Goal: Use online tool/utility: Utilize a website feature to perform a specific function

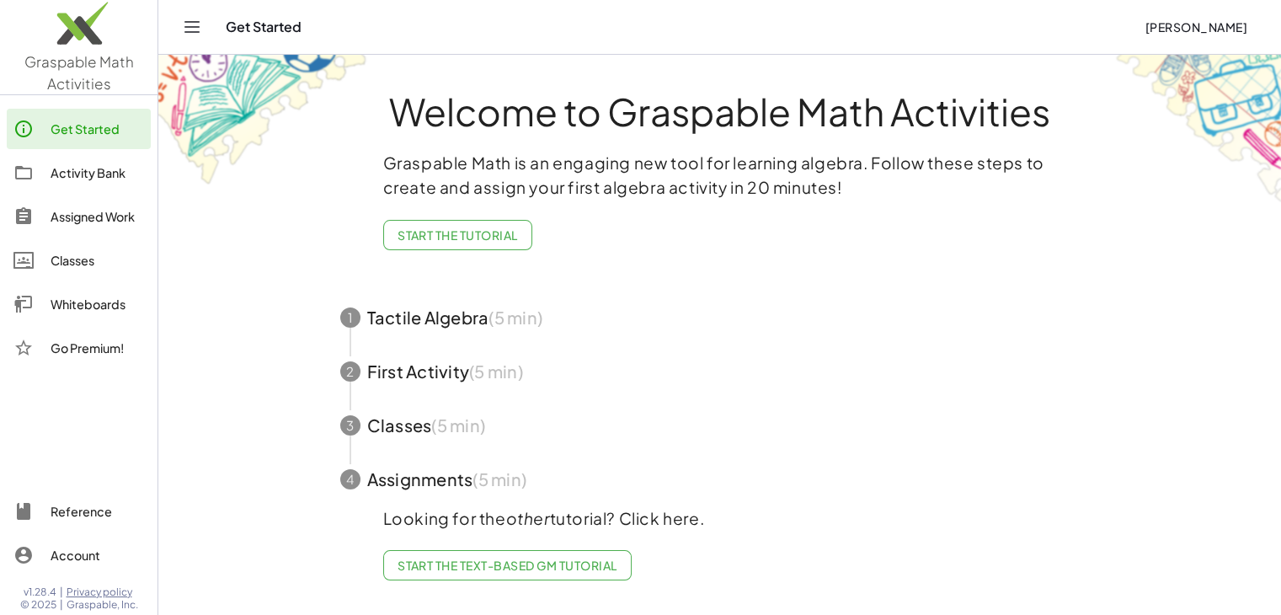
scroll to position [3, 0]
click at [211, 21] on div "Get Started Elandya Howell" at bounding box center [720, 27] width 1082 height 54
click at [190, 24] on icon "Toggle navigation" at bounding box center [192, 27] width 20 height 20
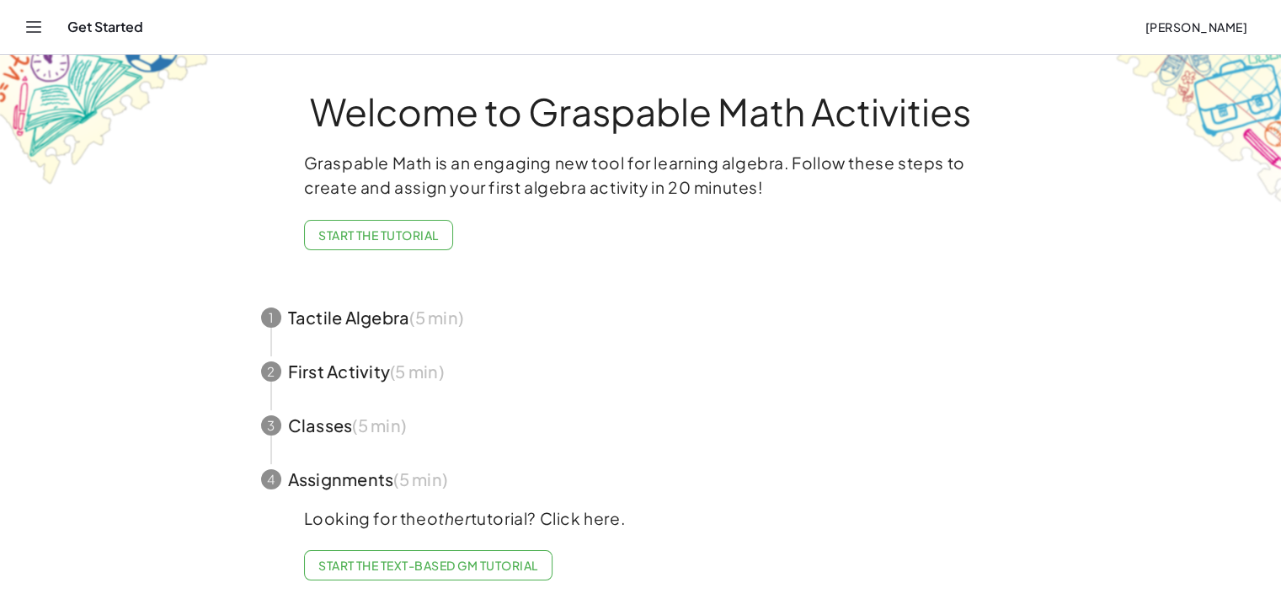
click at [38, 24] on icon "Toggle navigation" at bounding box center [34, 27] width 20 height 20
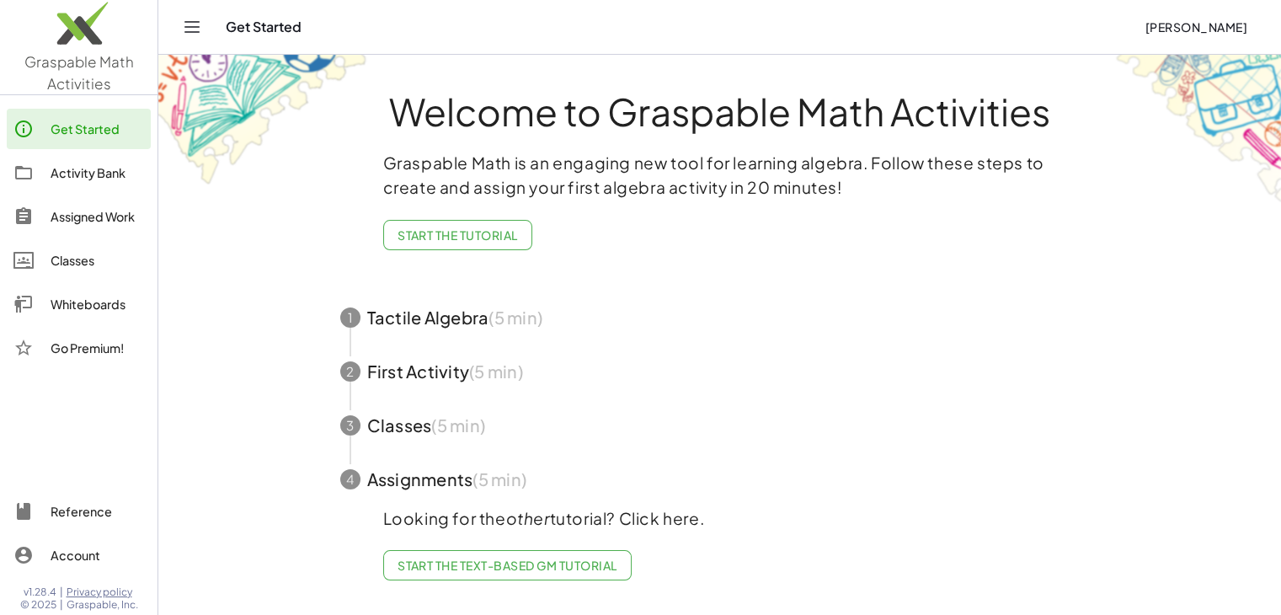
click at [278, 24] on div "Get Started" at bounding box center [678, 27] width 905 height 17
click at [442, 231] on span "Start the Tutorial" at bounding box center [458, 234] width 120 height 15
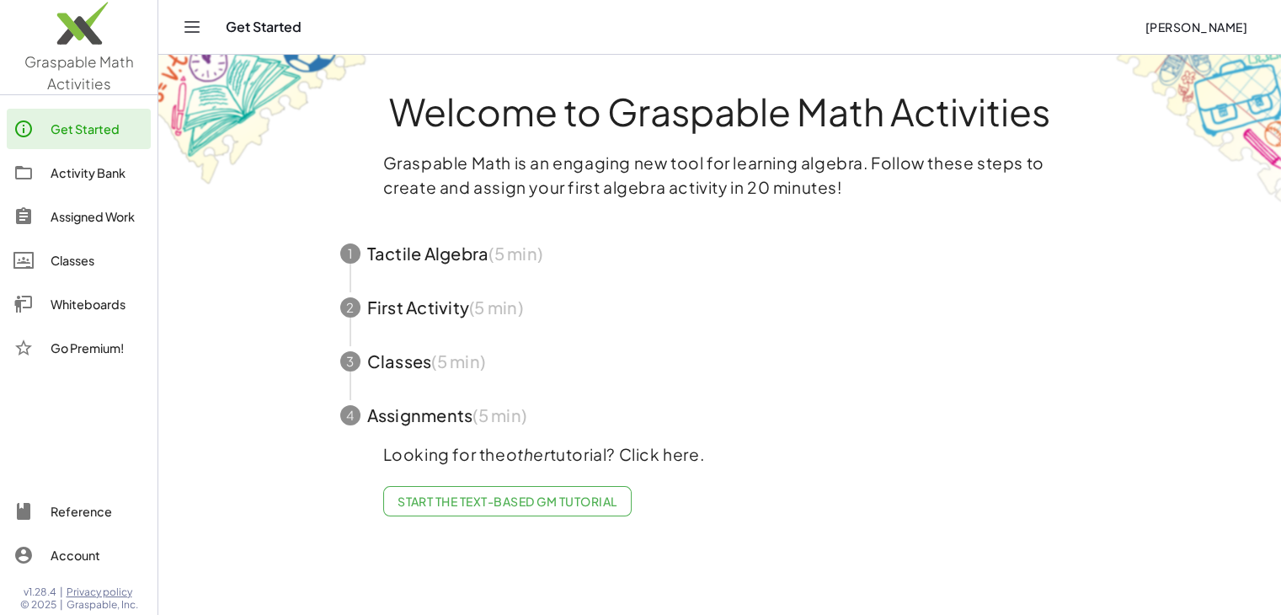
scroll to position [0, 0]
click at [546, 496] on span "Start the Text-based GM Tutorial" at bounding box center [513, 501] width 220 height 15
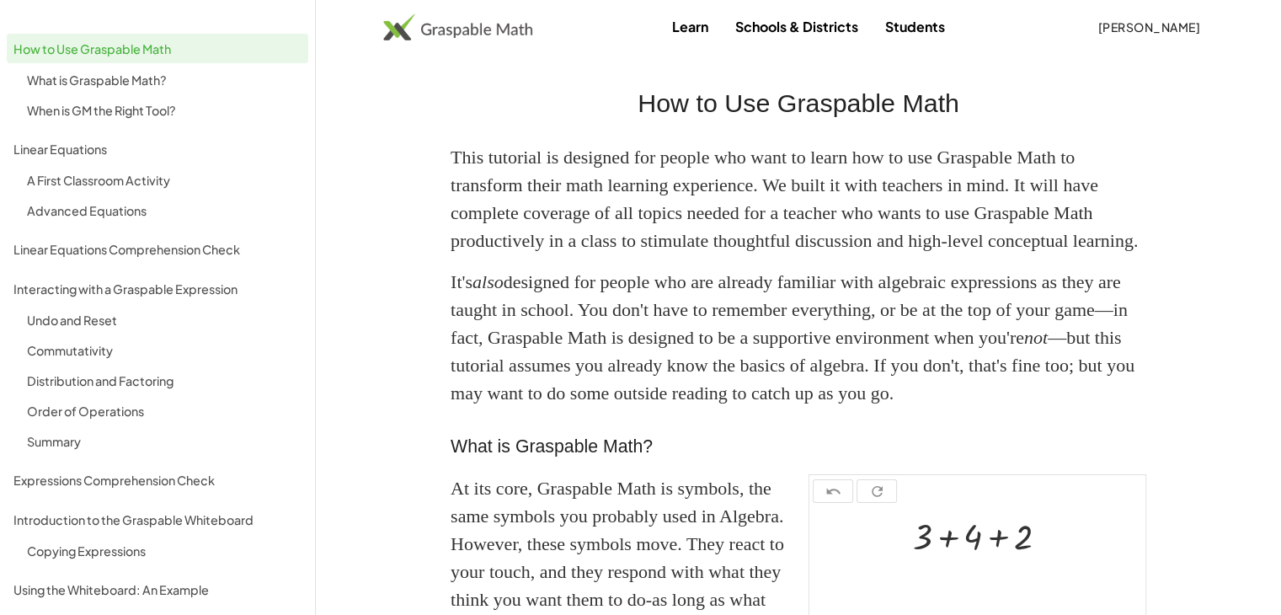
click at [692, 29] on link "Learn" at bounding box center [689, 26] width 63 height 31
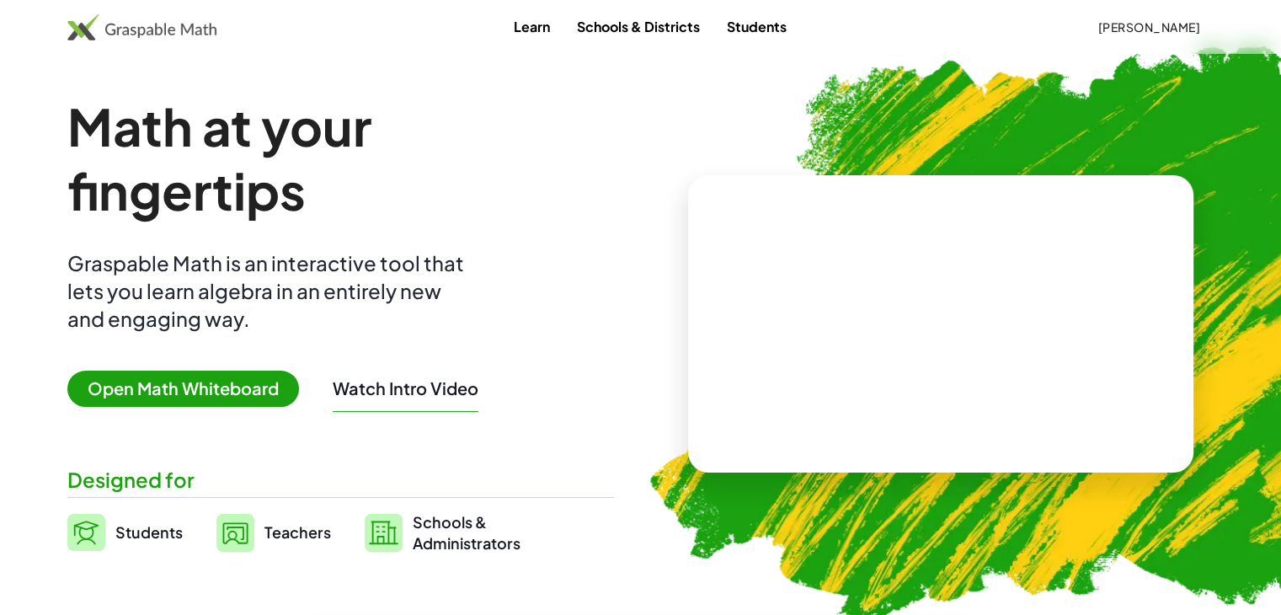
click at [214, 405] on span "Open Math Whiteboard" at bounding box center [183, 389] width 232 height 36
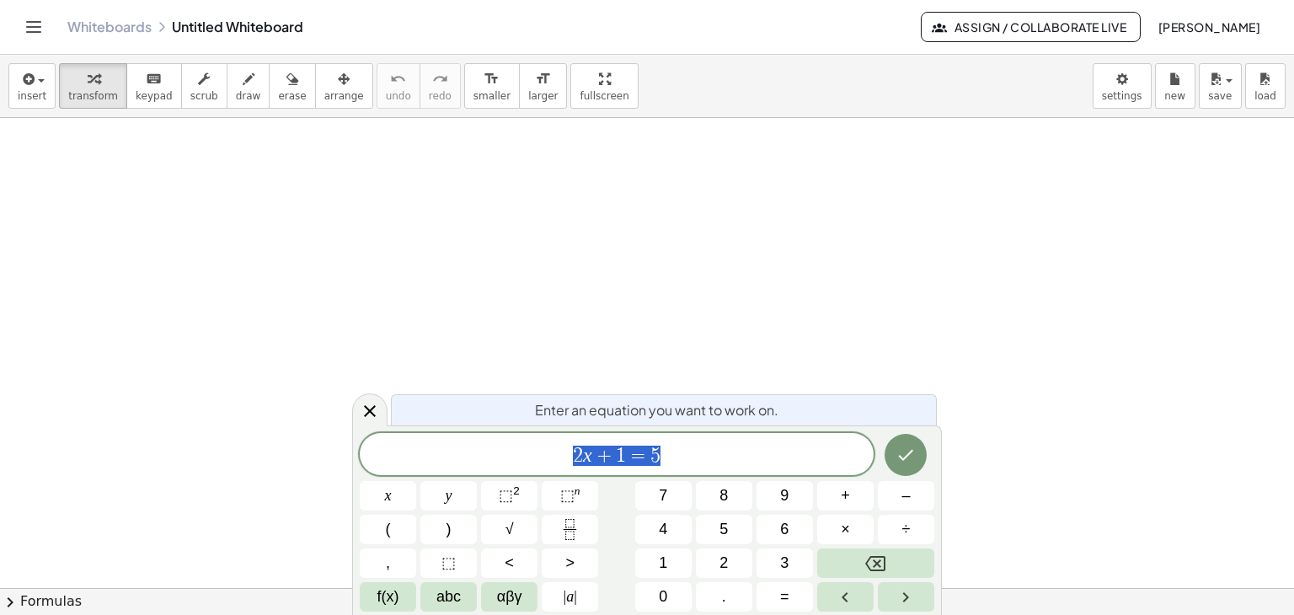
scroll to position [99, 0]
click at [906, 455] on icon "Done" at bounding box center [905, 455] width 20 height 20
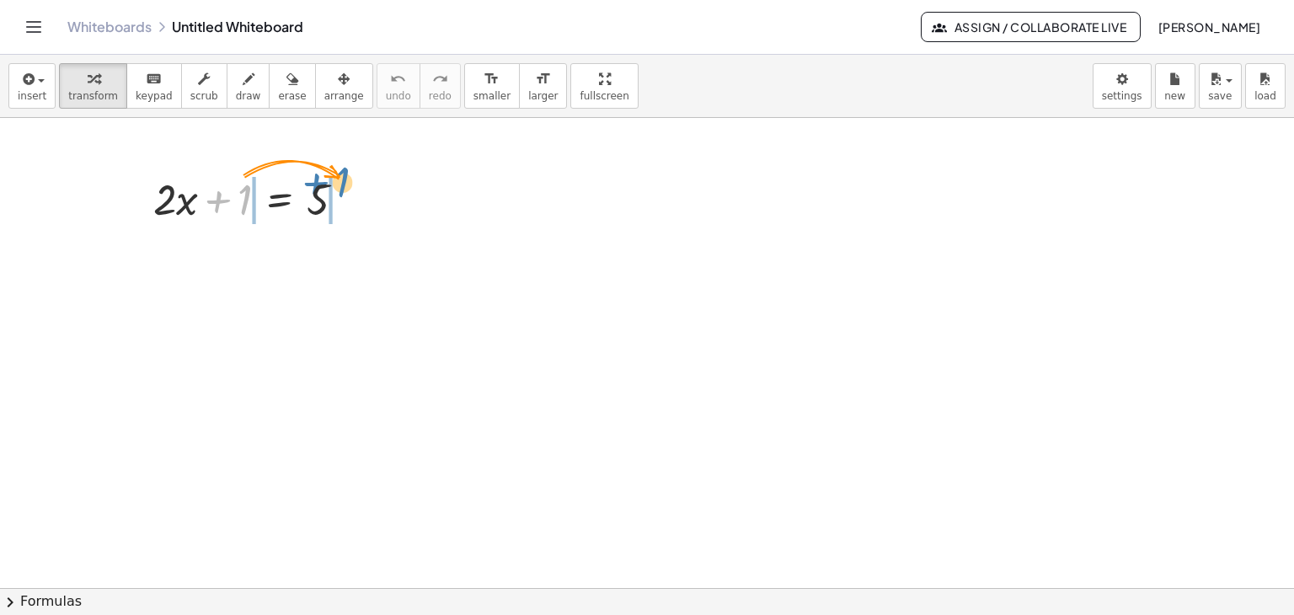
drag, startPoint x: 237, startPoint y: 211, endPoint x: 332, endPoint y: 205, distance: 95.4
click at [332, 205] on div at bounding box center [256, 197] width 222 height 57
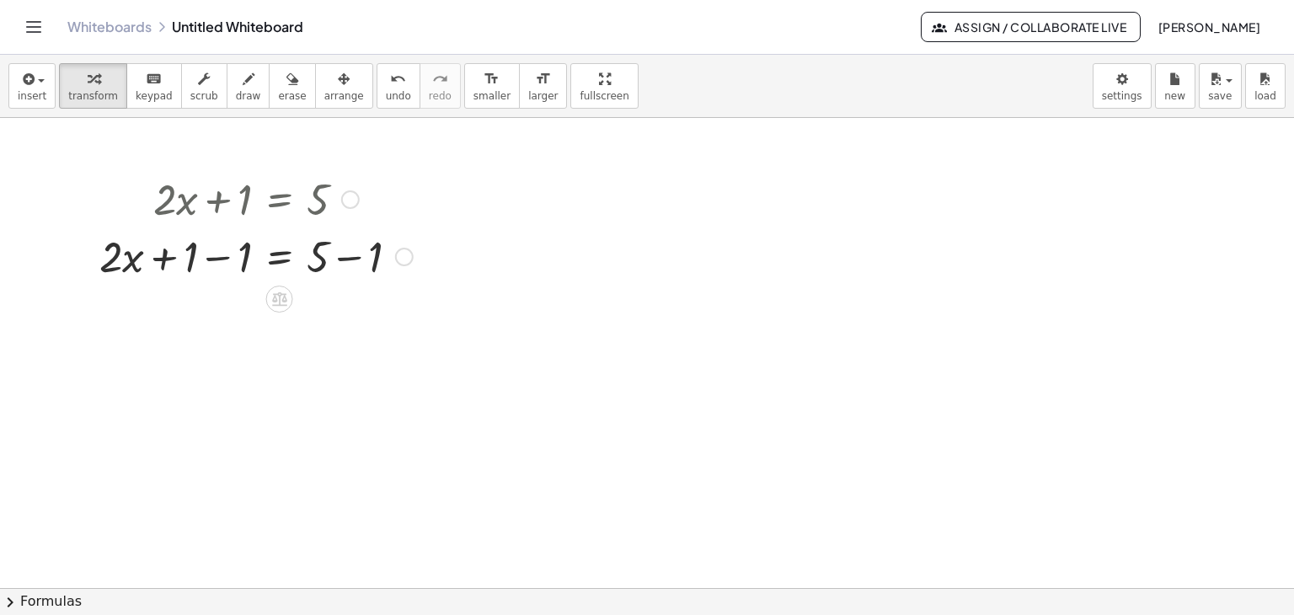
click at [179, 257] on div at bounding box center [256, 255] width 330 height 57
click at [216, 260] on div at bounding box center [256, 255] width 330 height 57
click at [355, 315] on div at bounding box center [256, 312] width 330 height 57
click at [222, 378] on div at bounding box center [256, 369] width 330 height 57
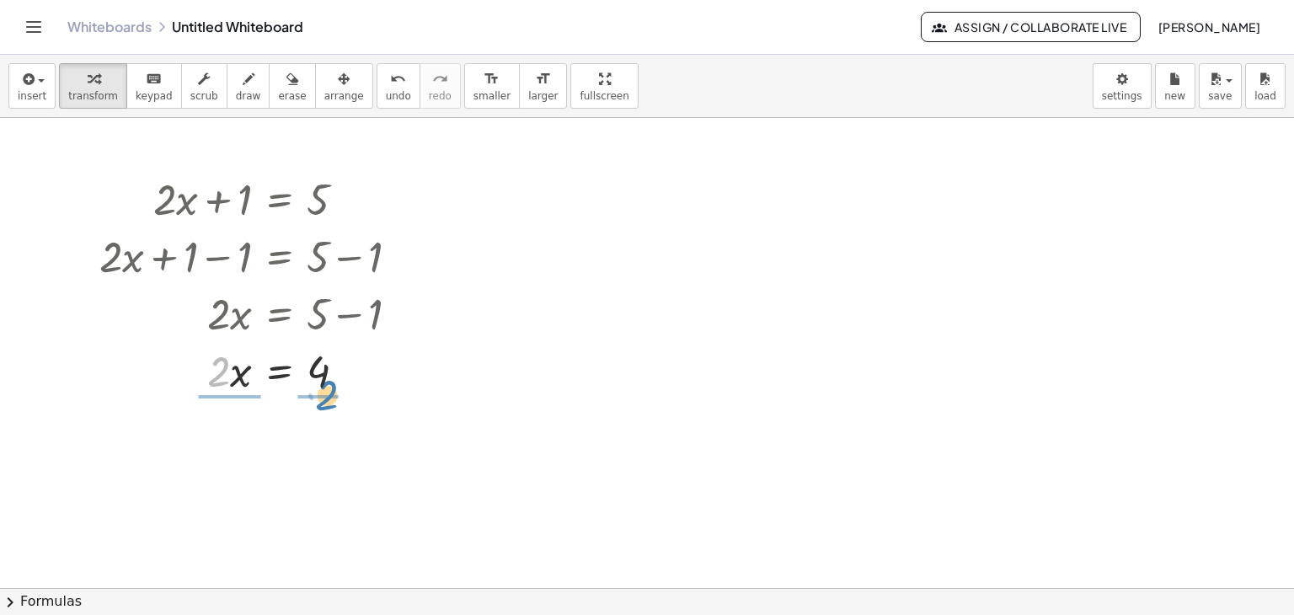
drag, startPoint x: 222, startPoint y: 378, endPoint x: 332, endPoint y: 402, distance: 112.0
click at [226, 449] on div at bounding box center [256, 440] width 330 height 84
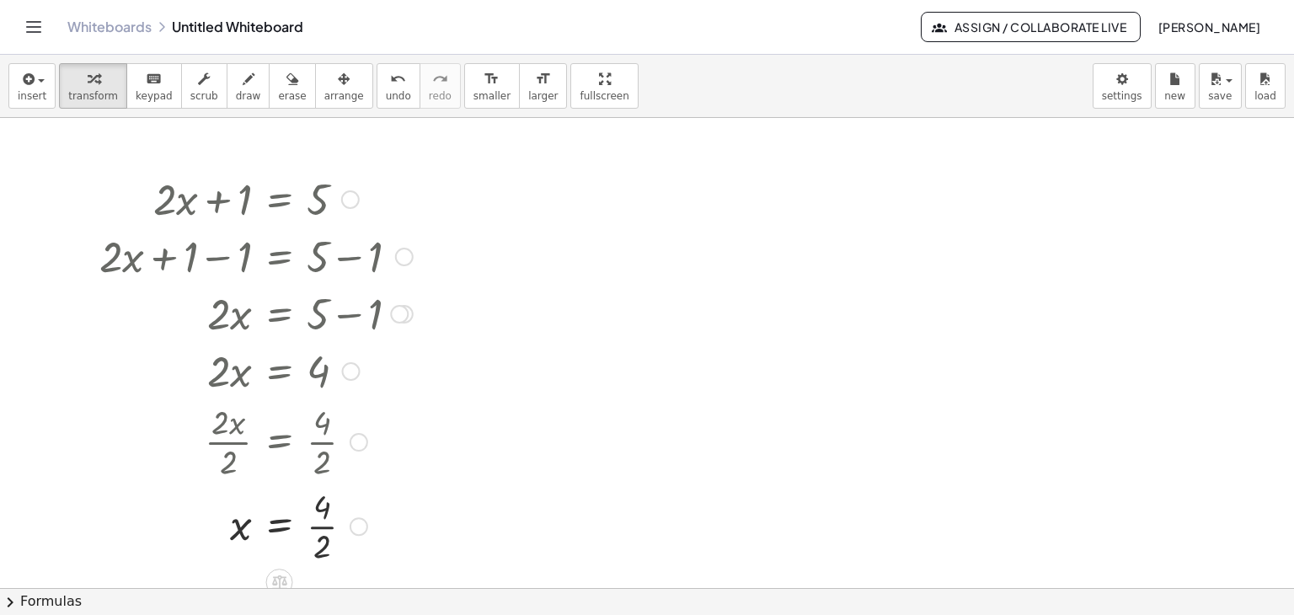
click at [319, 526] on div at bounding box center [256, 525] width 330 height 84
click at [307, 519] on div at bounding box center [256, 525] width 330 height 56
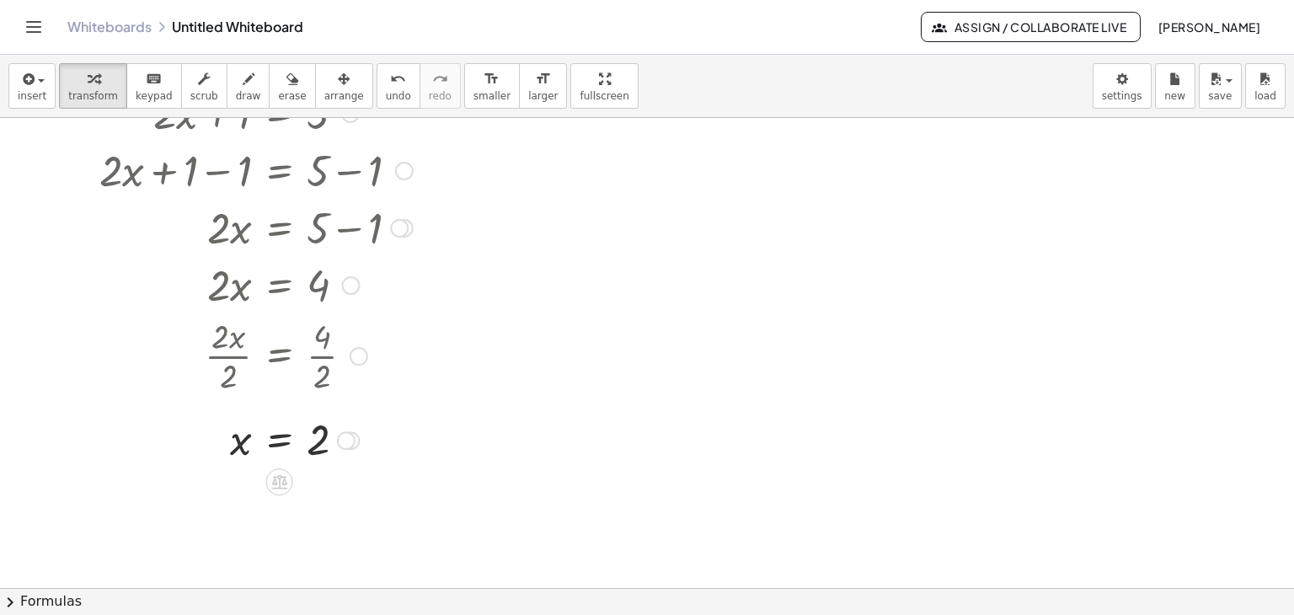
scroll to position [197, 0]
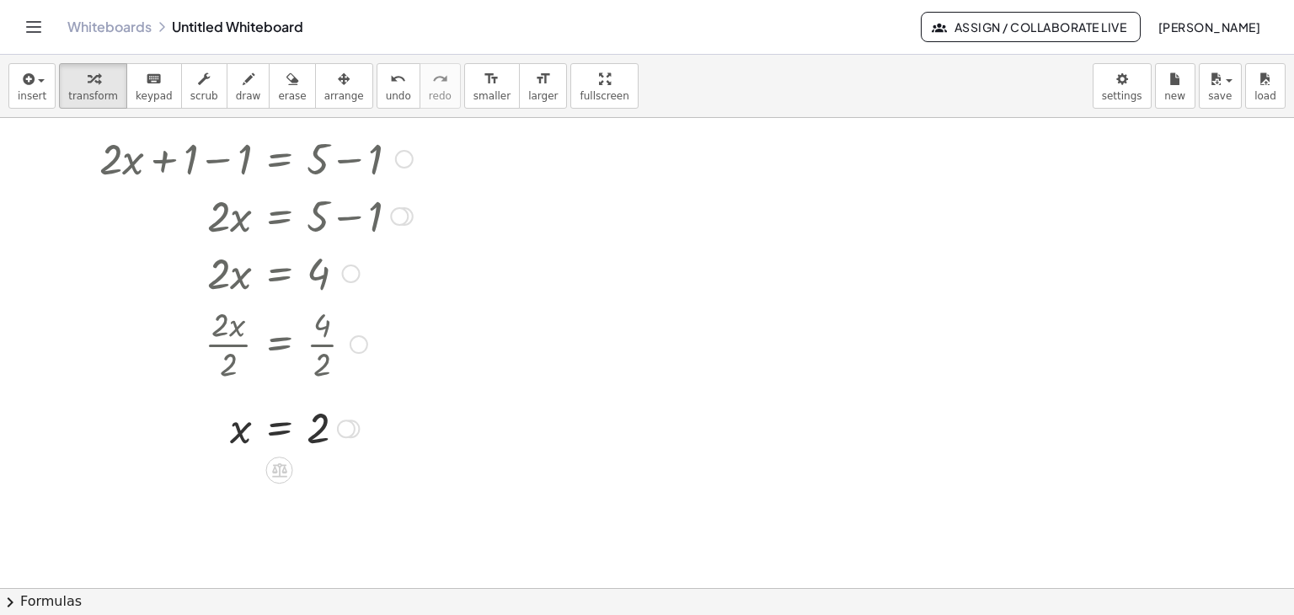
click at [351, 426] on div at bounding box center [346, 428] width 19 height 19
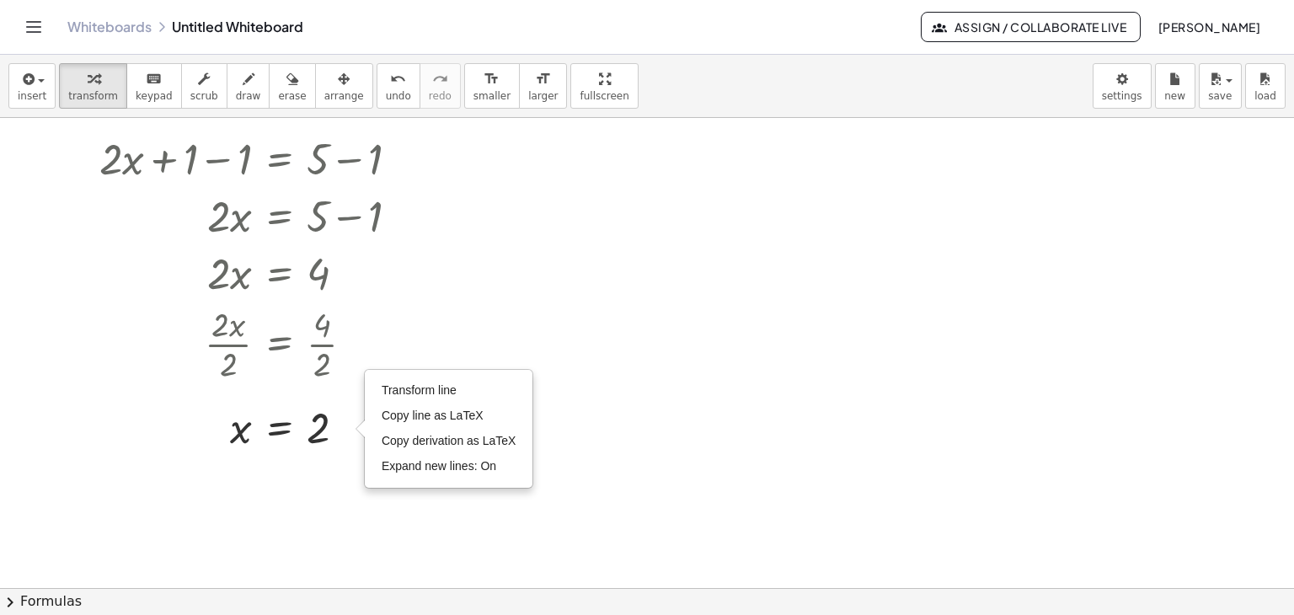
click at [572, 462] on div at bounding box center [647, 446] width 1294 height 1050
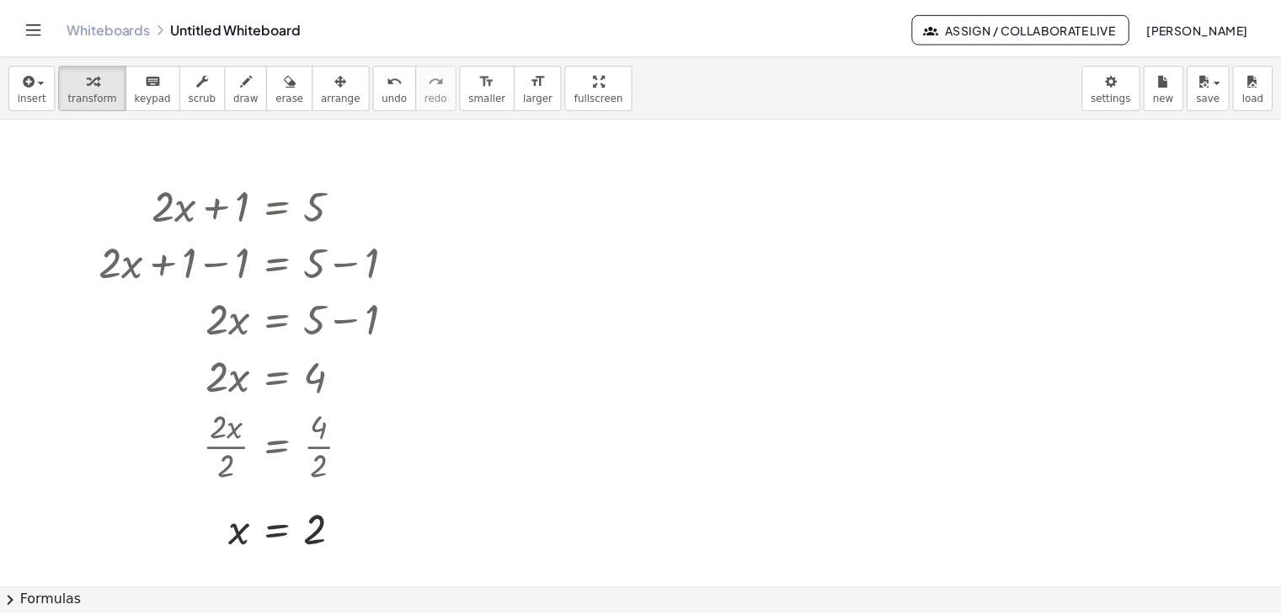
scroll to position [93, 0]
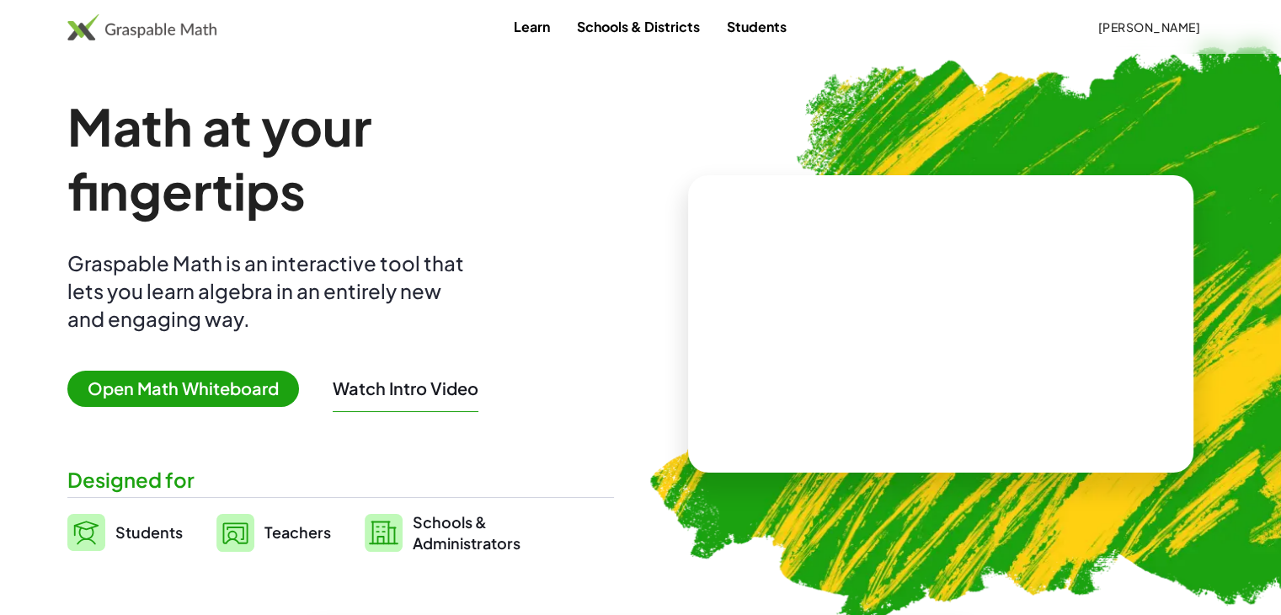
click at [544, 188] on h1 "Math at your fingertips" at bounding box center [335, 158] width 536 height 128
click at [213, 382] on span "Open Math Whiteboard" at bounding box center [183, 389] width 232 height 36
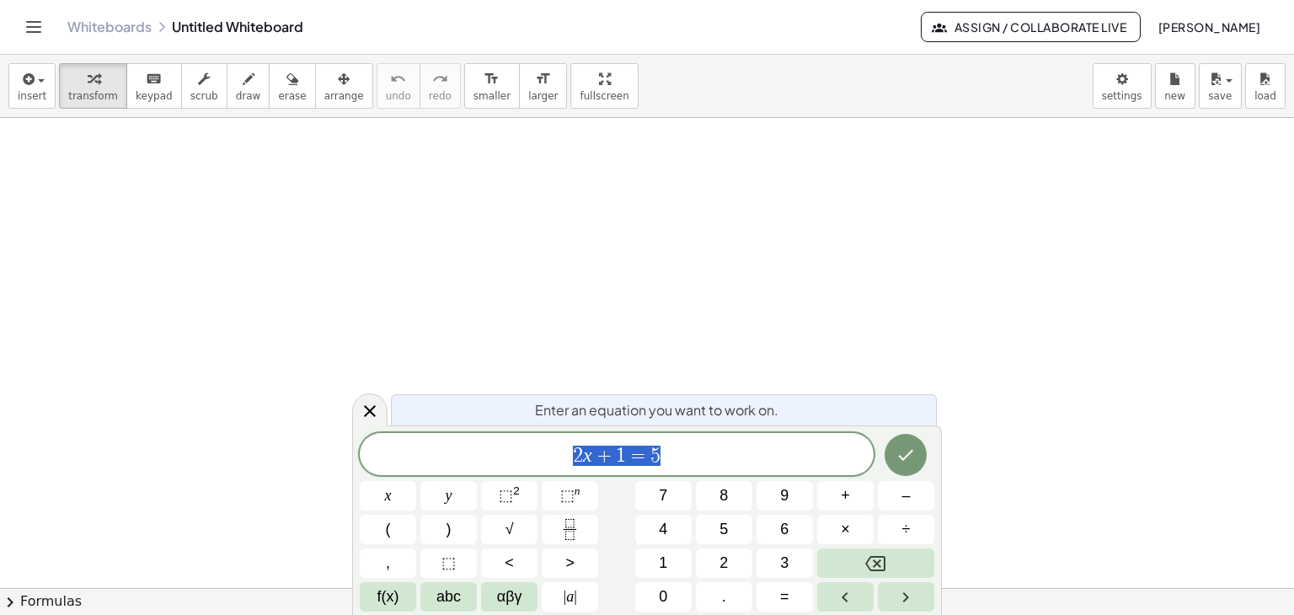
scroll to position [37, 0]
click at [852, 537] on button "×" at bounding box center [845, 529] width 56 height 29
click at [400, 529] on button "(" at bounding box center [388, 529] width 56 height 29
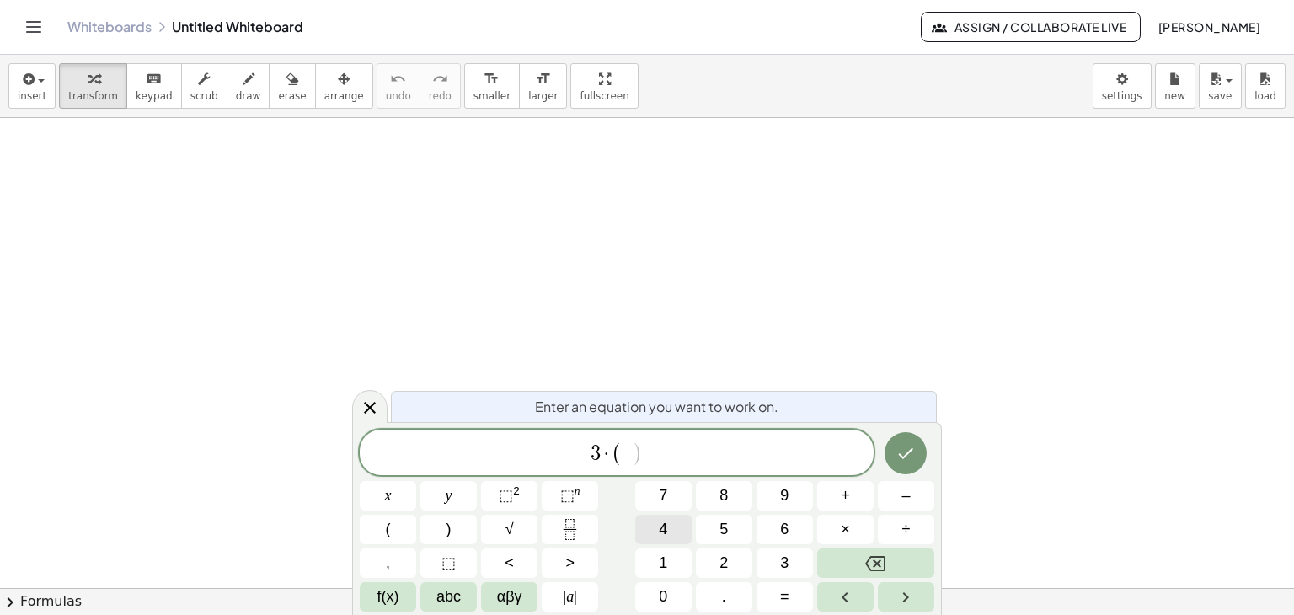
click at [676, 530] on button "4" at bounding box center [663, 529] width 56 height 29
click at [844, 494] on span "+" at bounding box center [845, 495] width 9 height 23
click at [663, 558] on span "1" at bounding box center [663, 563] width 8 height 23
click at [458, 523] on button ")" at bounding box center [448, 529] width 56 height 29
click at [900, 459] on icon "Done" at bounding box center [905, 453] width 20 height 20
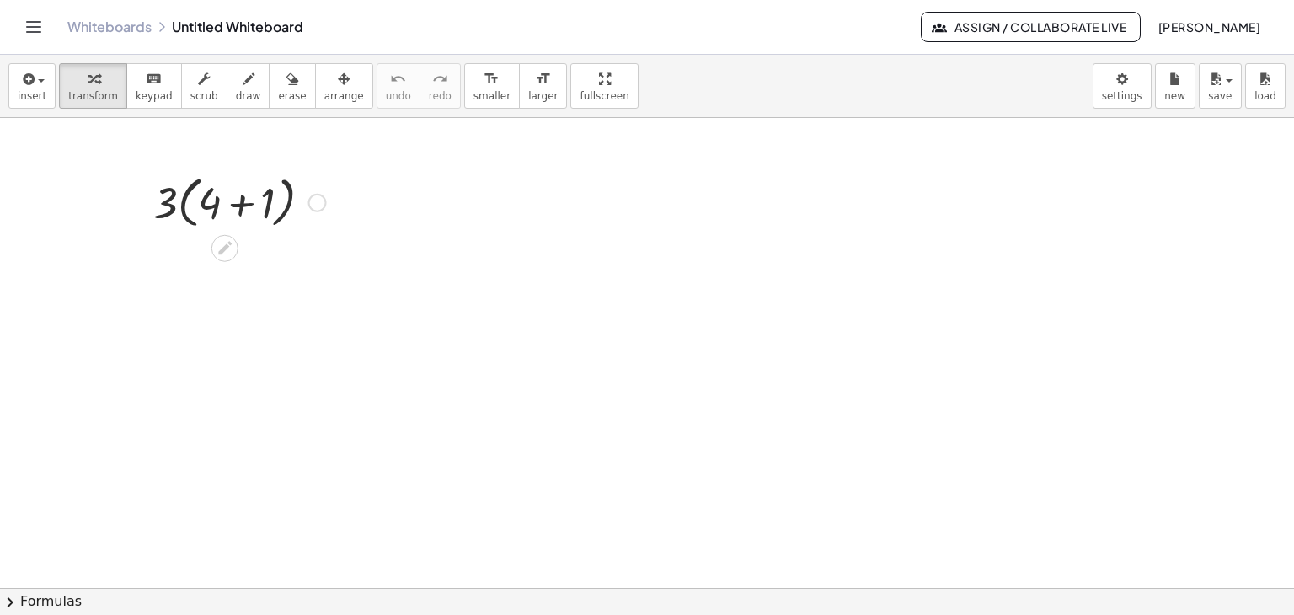
click at [165, 207] on div at bounding box center [240, 201] width 190 height 64
click at [177, 210] on div at bounding box center [240, 201] width 190 height 64
click at [189, 209] on div at bounding box center [240, 201] width 190 height 64
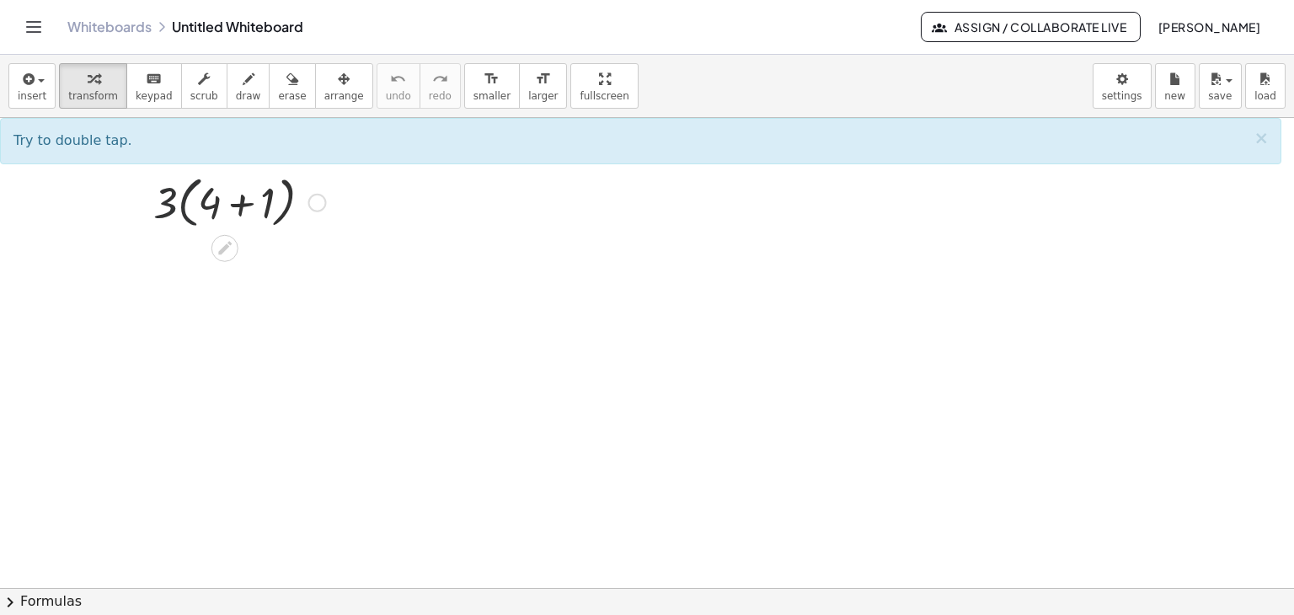
click at [186, 209] on div at bounding box center [240, 201] width 190 height 64
click at [211, 209] on div at bounding box center [240, 201] width 190 height 64
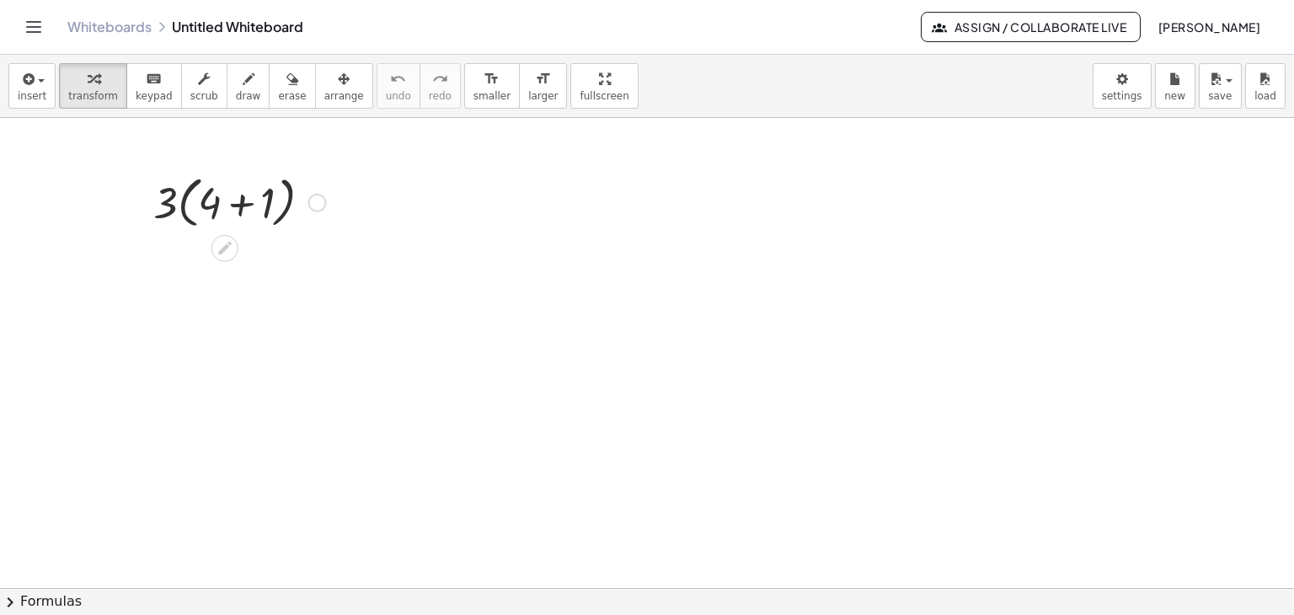
click at [238, 206] on div at bounding box center [240, 201] width 190 height 64
click at [229, 254] on div at bounding box center [240, 260] width 190 height 57
click at [45, 85] on button "insert" at bounding box center [31, 85] width 47 height 45
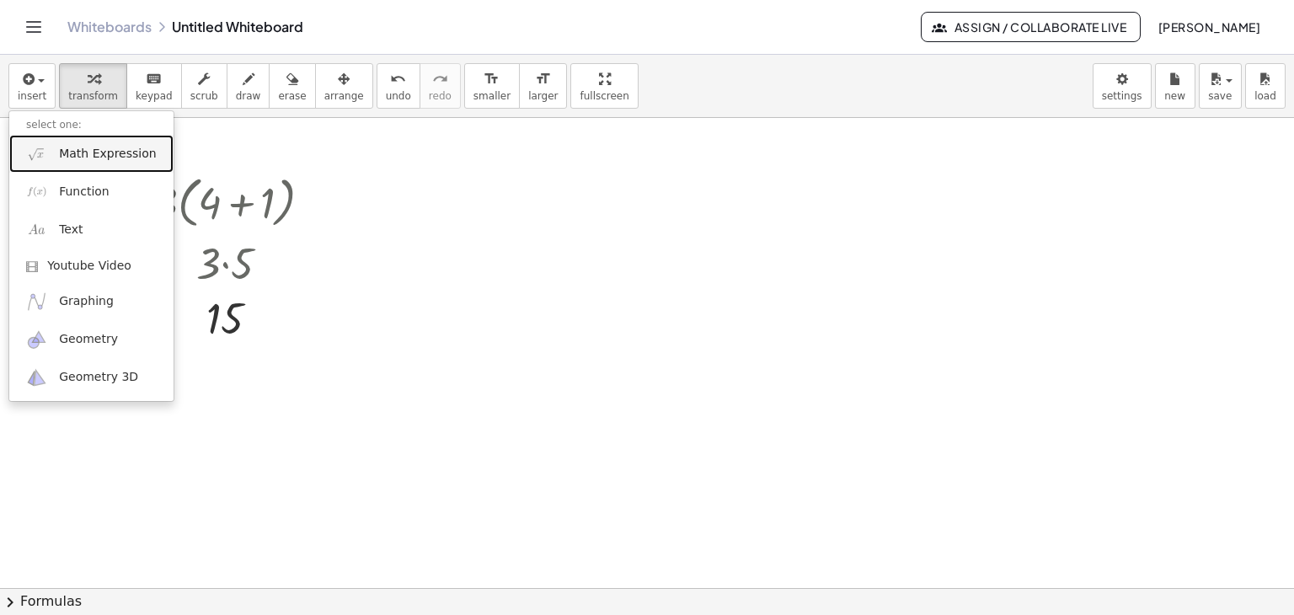
click at [117, 155] on span "Math Expression" at bounding box center [107, 154] width 97 height 17
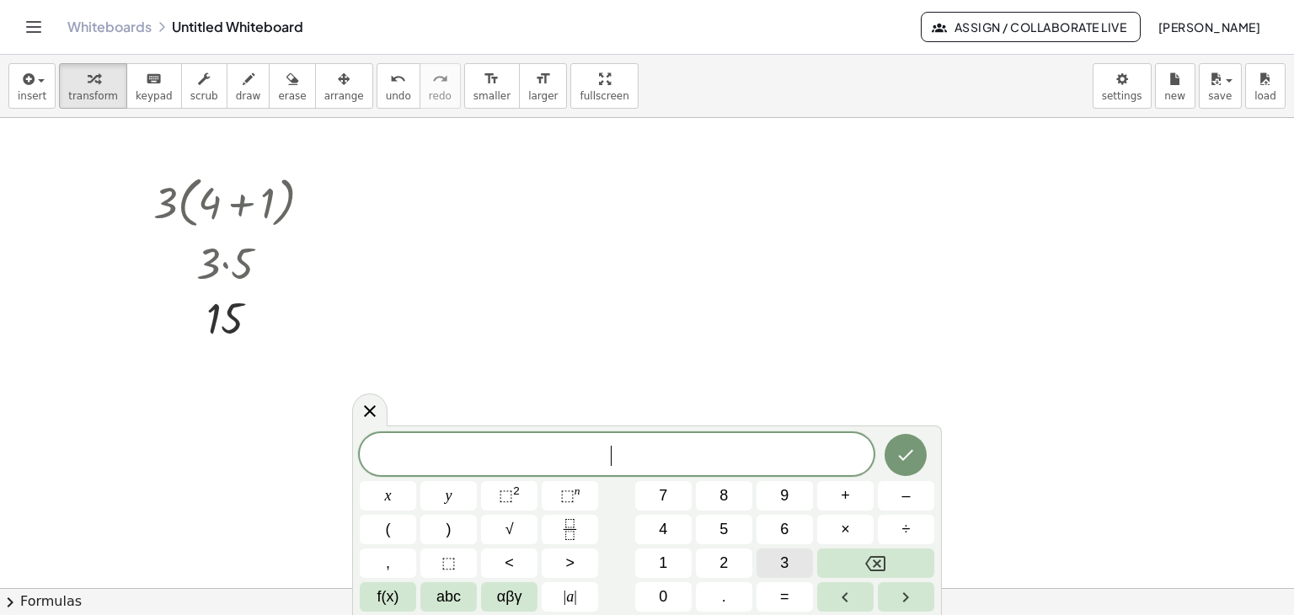
click at [785, 564] on span "3" at bounding box center [784, 563] width 8 height 23
click at [389, 537] on span "(" at bounding box center [388, 529] width 5 height 23
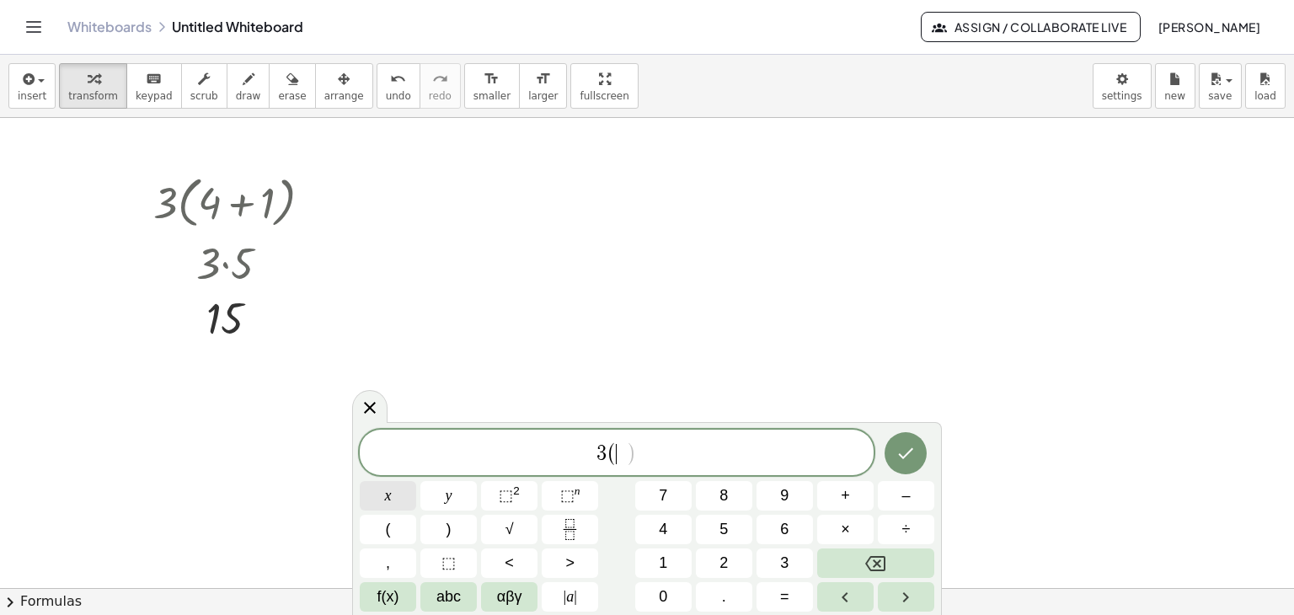
click at [387, 495] on span "x" at bounding box center [388, 495] width 7 height 23
click at [858, 495] on button "+" at bounding box center [845, 495] width 56 height 29
click at [667, 532] on button "4" at bounding box center [663, 529] width 56 height 29
click at [458, 528] on button ")" at bounding box center [448, 529] width 56 height 29
click at [919, 456] on button "Done" at bounding box center [905, 453] width 42 height 42
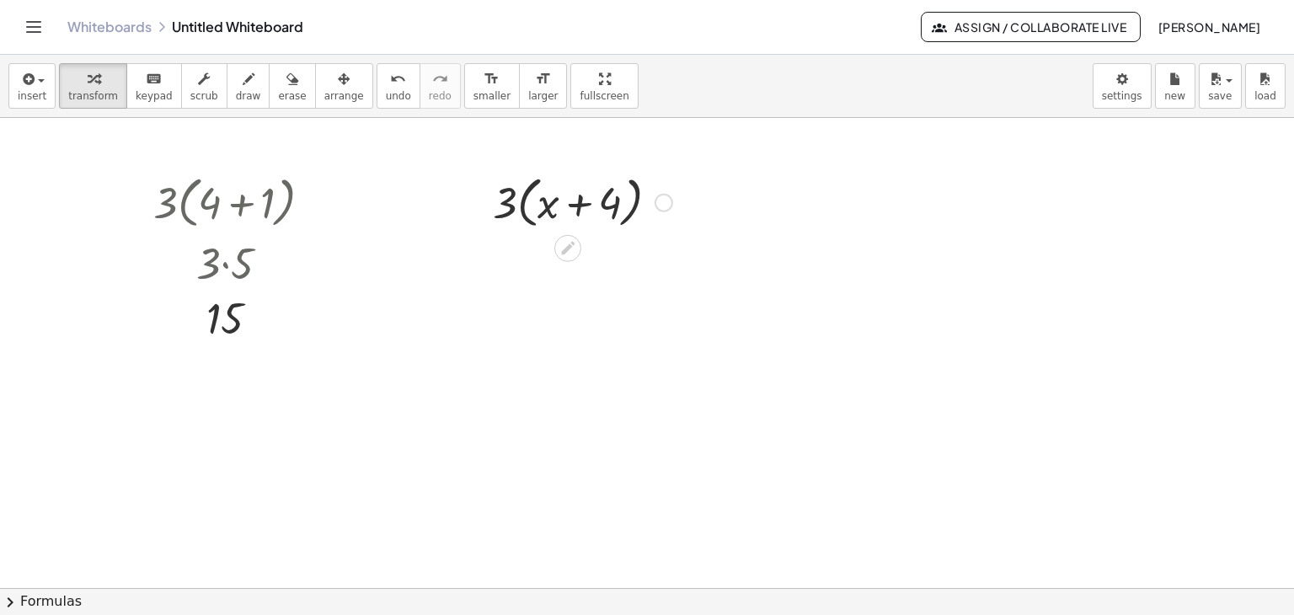
click at [548, 206] on div at bounding box center [582, 201] width 196 height 64
click at [582, 206] on div at bounding box center [582, 201] width 196 height 64
click at [514, 208] on div at bounding box center [582, 201] width 196 height 64
click at [500, 196] on div at bounding box center [582, 201] width 196 height 64
drag, startPoint x: 505, startPoint y: 196, endPoint x: 553, endPoint y: 199, distance: 47.2
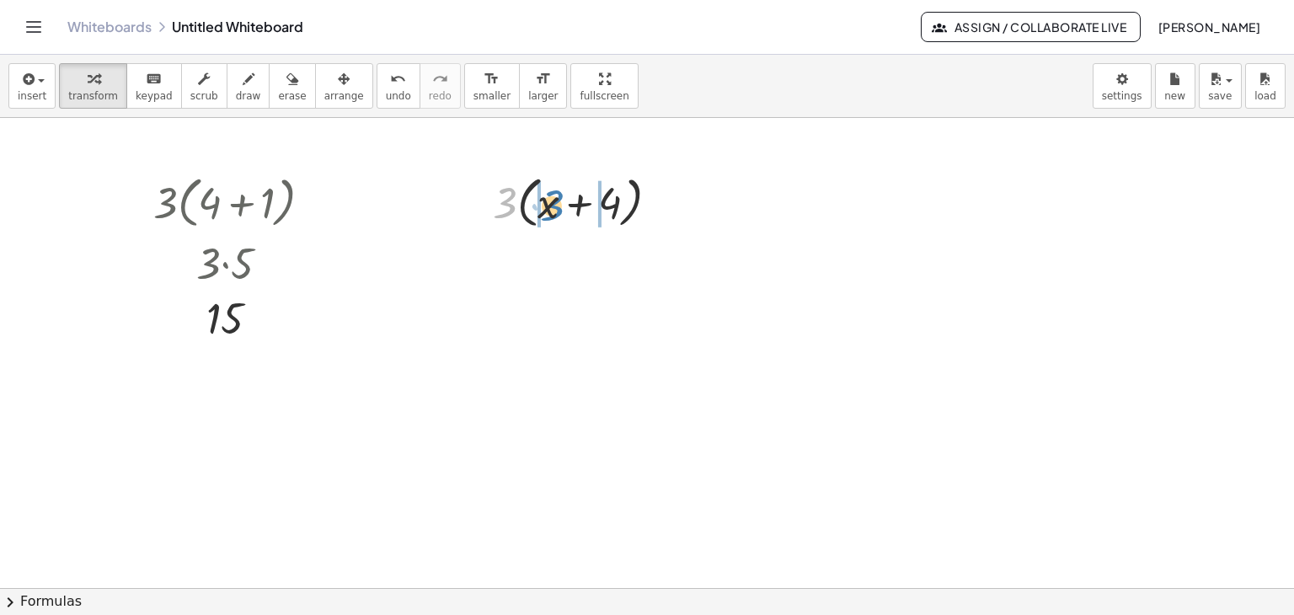
click at [553, 199] on div at bounding box center [582, 201] width 196 height 64
click at [616, 264] on div at bounding box center [582, 260] width 196 height 57
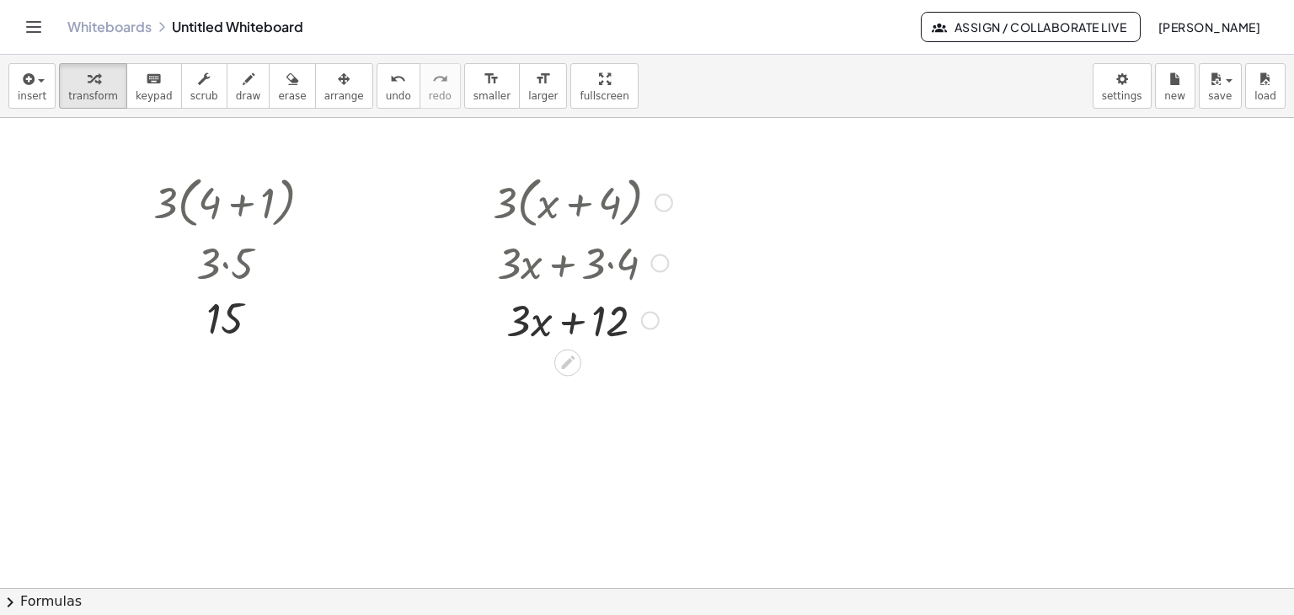
click at [608, 254] on div at bounding box center [582, 260] width 216 height 57
click at [660, 262] on div at bounding box center [659, 263] width 19 height 19
click at [664, 203] on div at bounding box center [663, 203] width 19 height 19
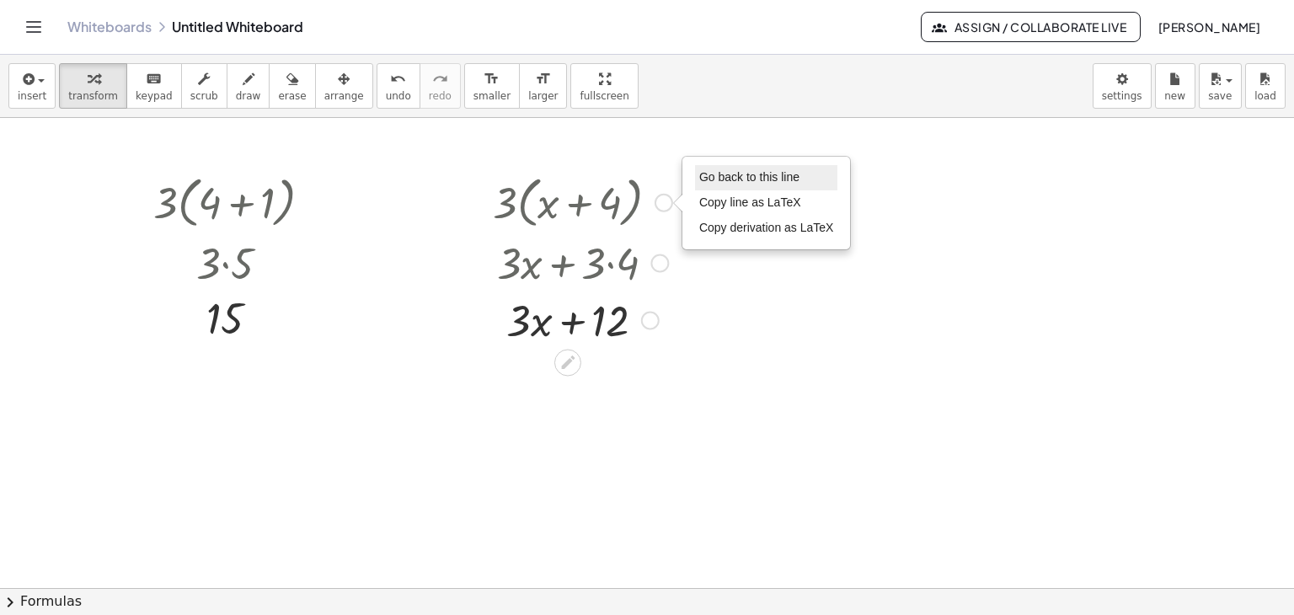
click at [718, 176] on span "Go back to this line" at bounding box center [749, 176] width 100 height 13
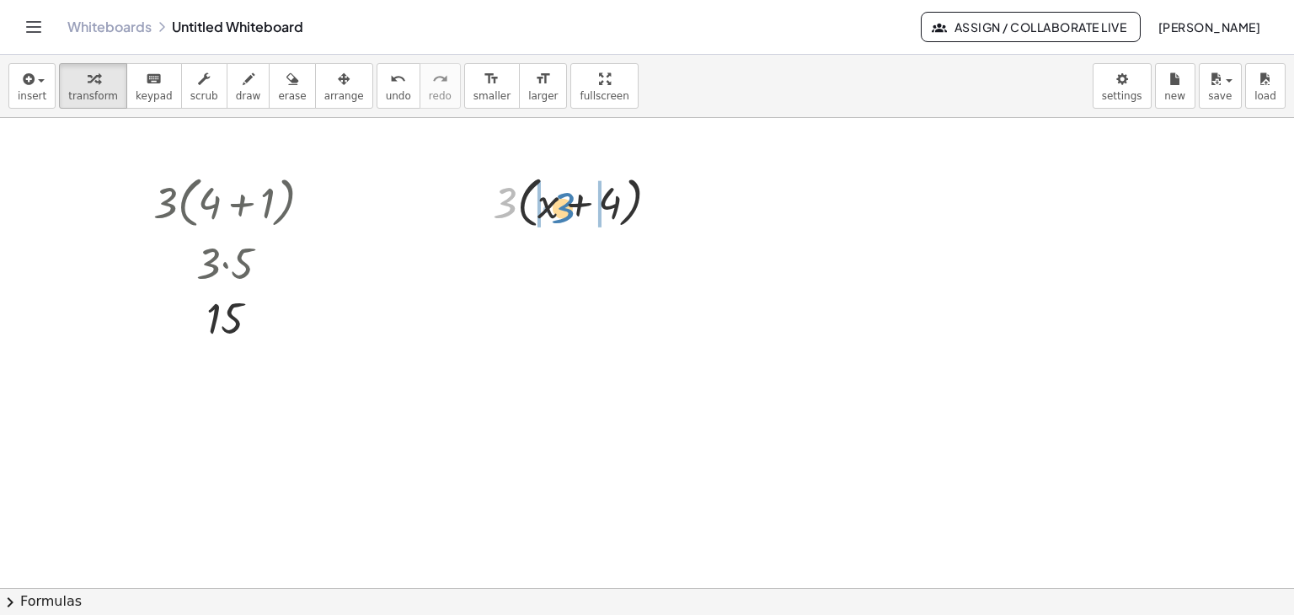
drag, startPoint x: 509, startPoint y: 205, endPoint x: 567, endPoint y: 210, distance: 58.3
click at [567, 210] on div at bounding box center [582, 201] width 196 height 64
click at [608, 264] on div at bounding box center [582, 260] width 196 height 57
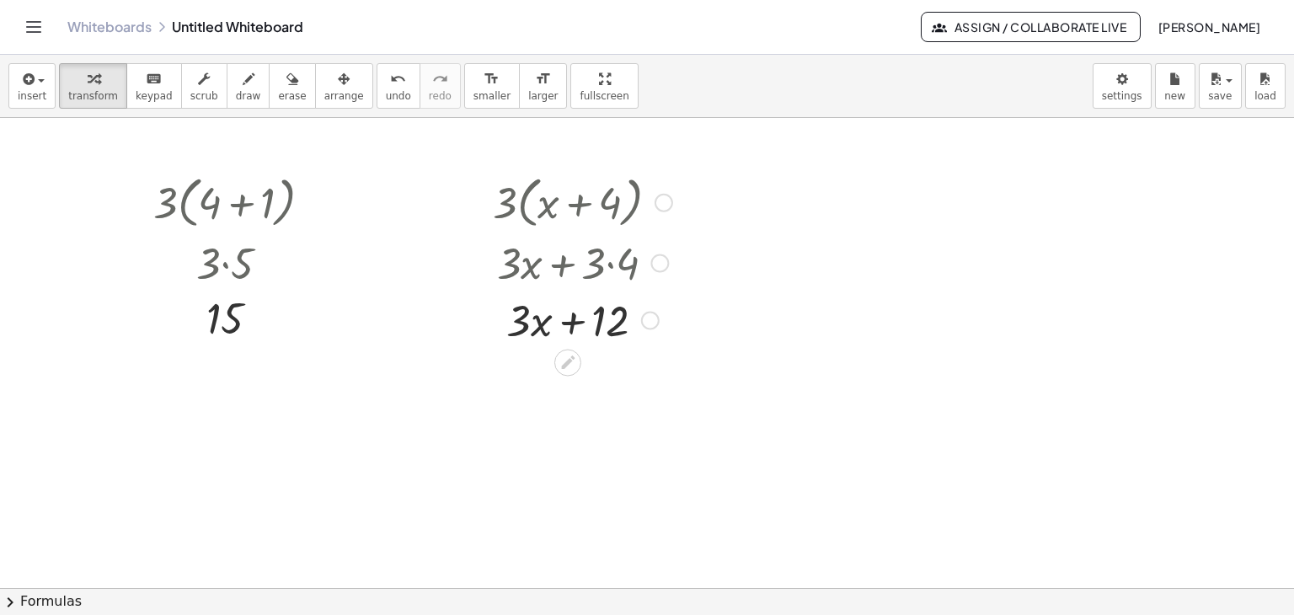
click at [536, 324] on div at bounding box center [582, 318] width 196 height 57
click at [617, 325] on div at bounding box center [582, 318] width 196 height 57
